Goal: Book appointment/travel/reservation

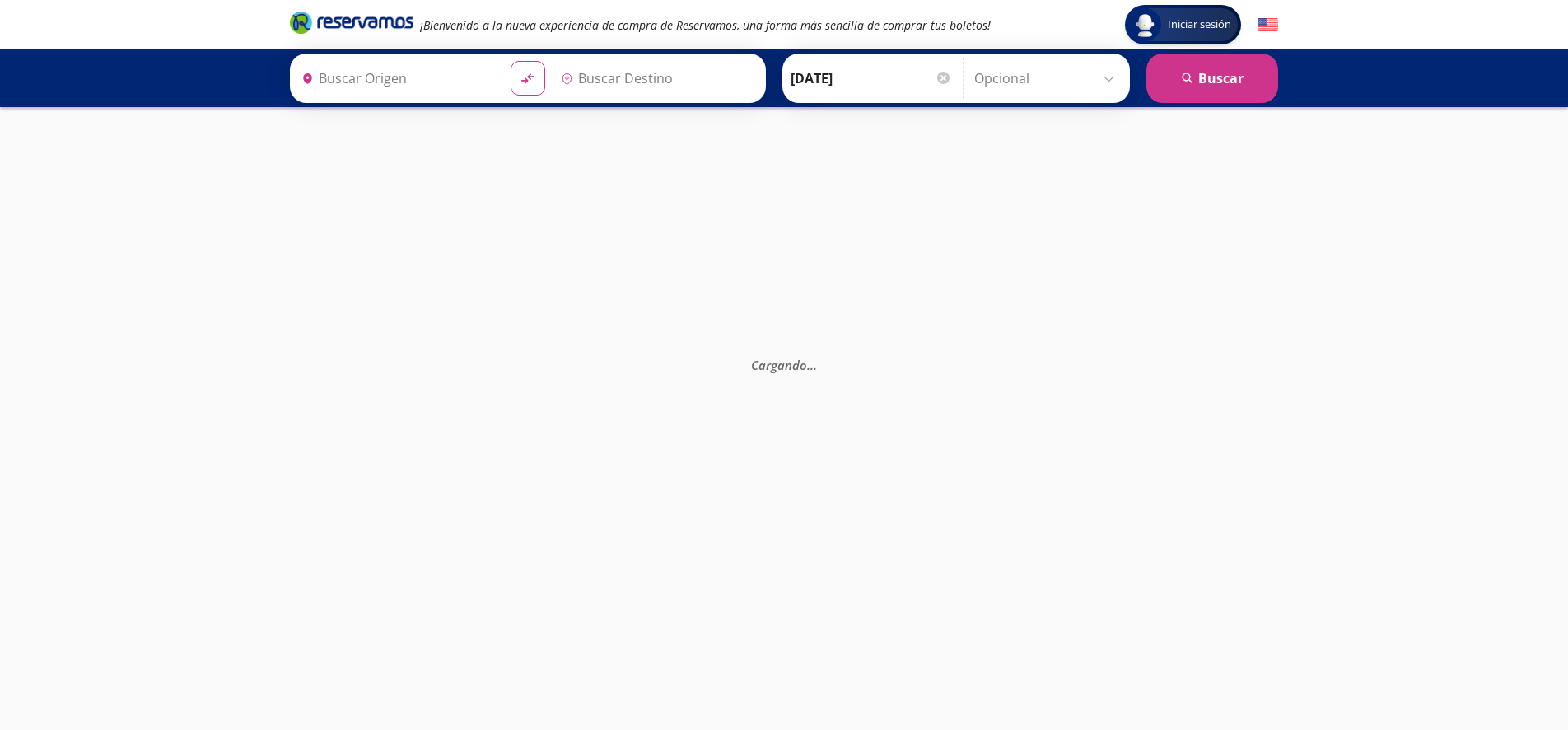
type input "[GEOGRAPHIC_DATA], [GEOGRAPHIC_DATA]"
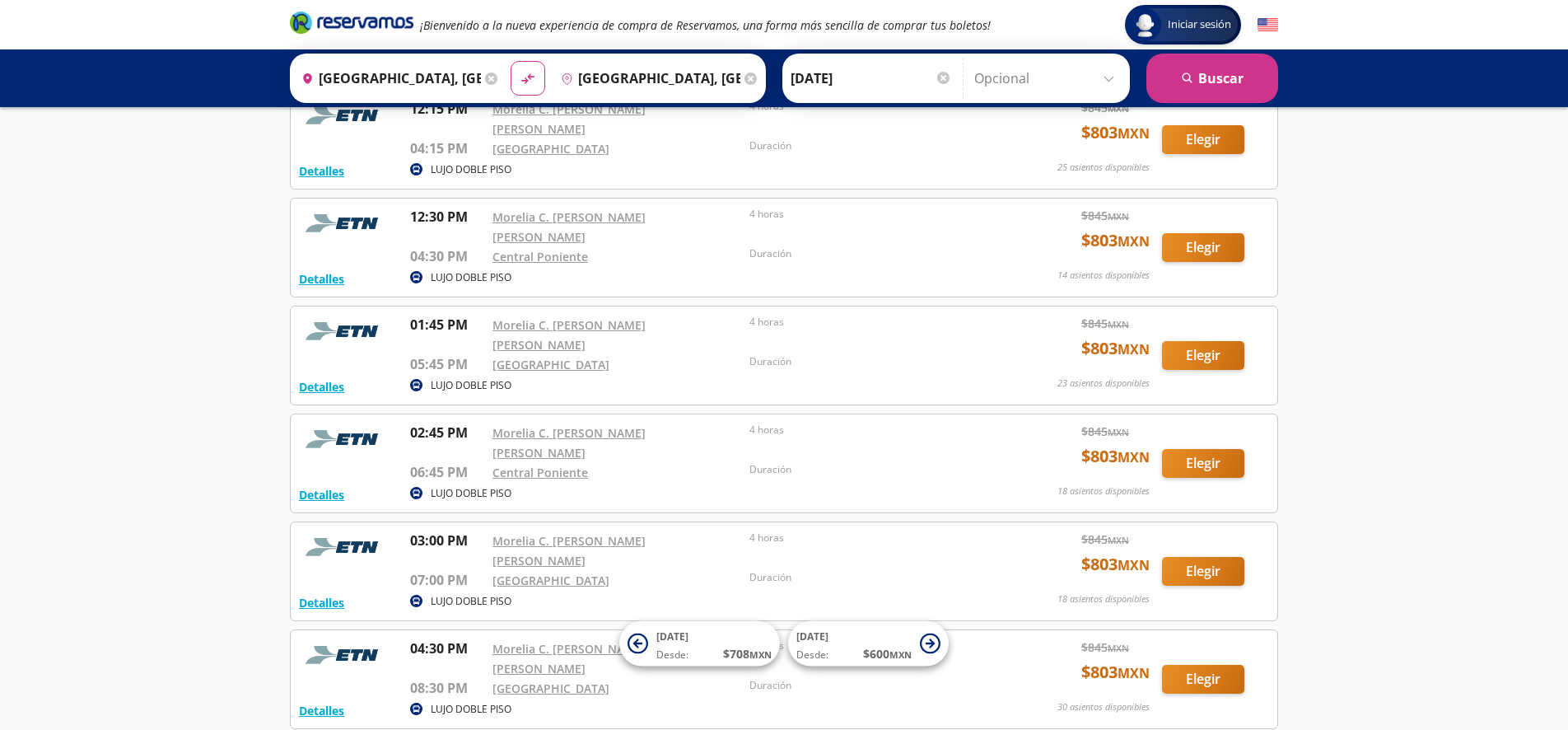
scroll to position [995, 0]
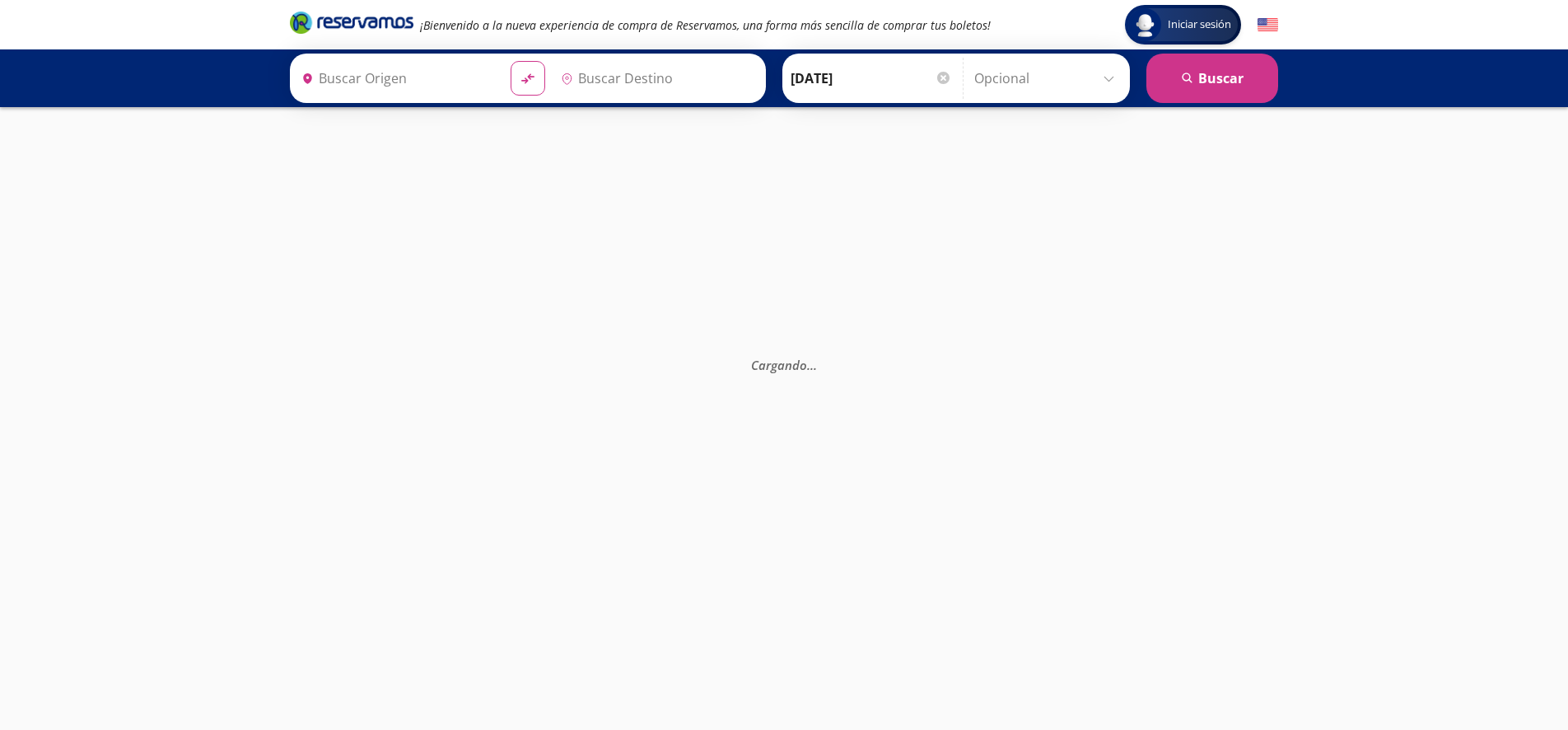
type input "[GEOGRAPHIC_DATA], [GEOGRAPHIC_DATA]"
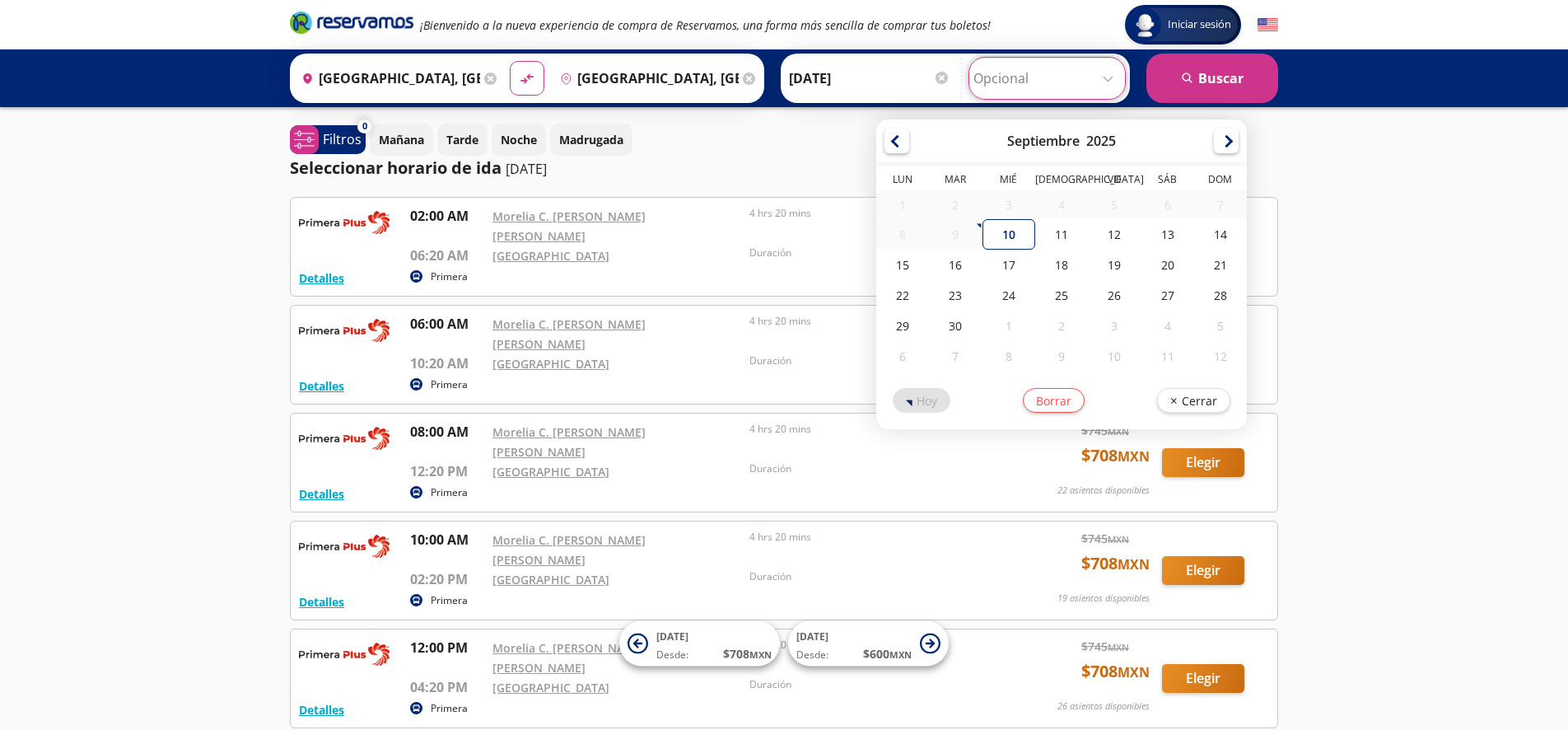
click at [1105, 83] on input "Opcional" at bounding box center [1047, 78] width 147 height 41
